Goal: Task Accomplishment & Management: Manage account settings

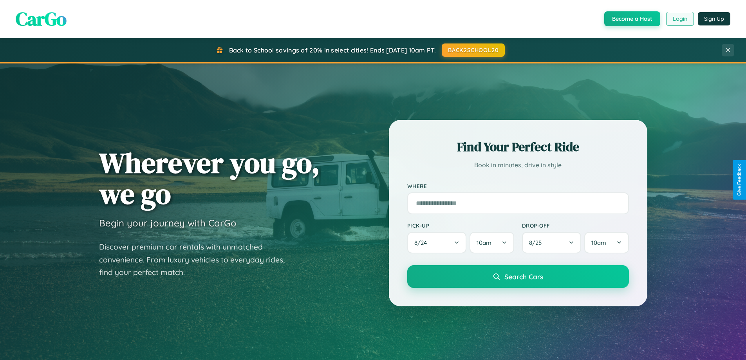
click at [680, 19] on button "Login" at bounding box center [681, 19] width 28 height 14
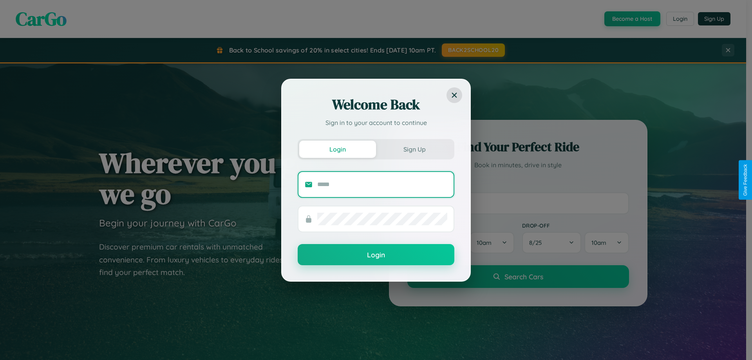
click at [382, 184] on input "text" at bounding box center [382, 184] width 130 height 13
type input "**********"
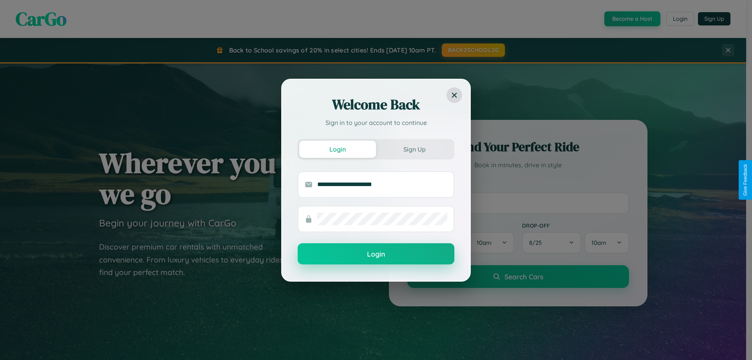
click at [376, 254] on button "Login" at bounding box center [376, 253] width 157 height 21
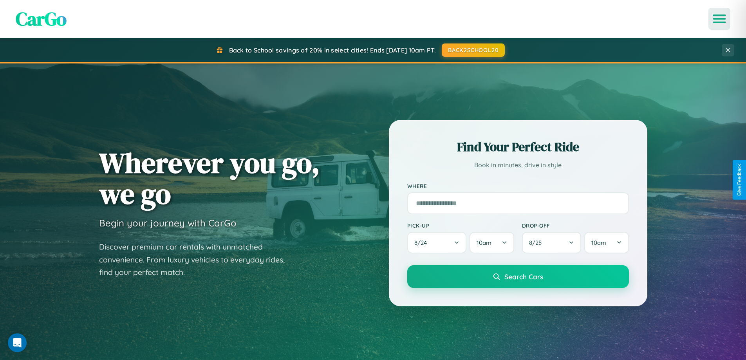
click at [720, 19] on icon "Open menu" at bounding box center [719, 18] width 11 height 7
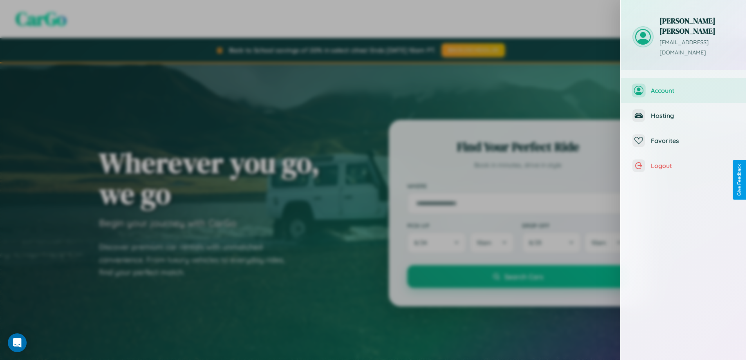
click at [684, 87] on span "Account" at bounding box center [692, 91] width 83 height 8
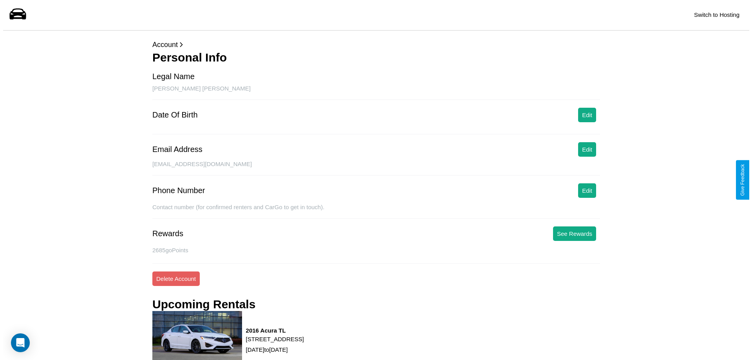
scroll to position [100, 0]
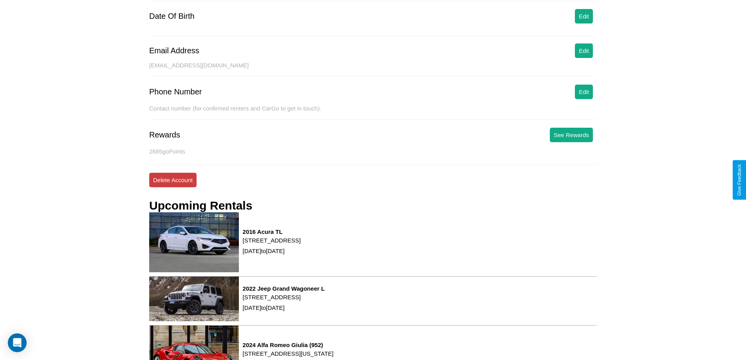
click at [173, 180] on button "Delete Account" at bounding box center [172, 180] width 47 height 14
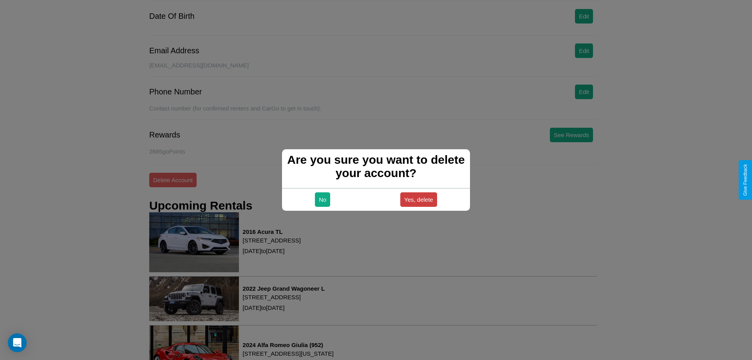
click at [419, 199] on button "Yes, delete" at bounding box center [418, 199] width 37 height 14
